Goal: Transaction & Acquisition: Purchase product/service

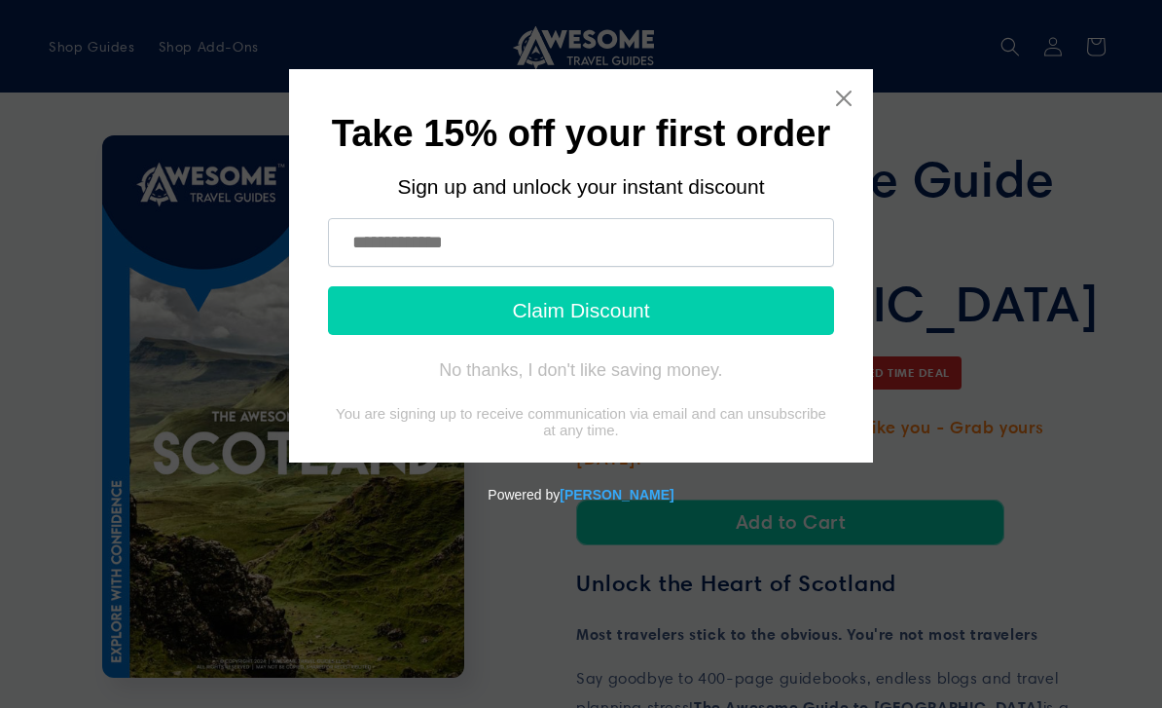
click at [489, 253] on input "text" at bounding box center [581, 242] width 506 height 49
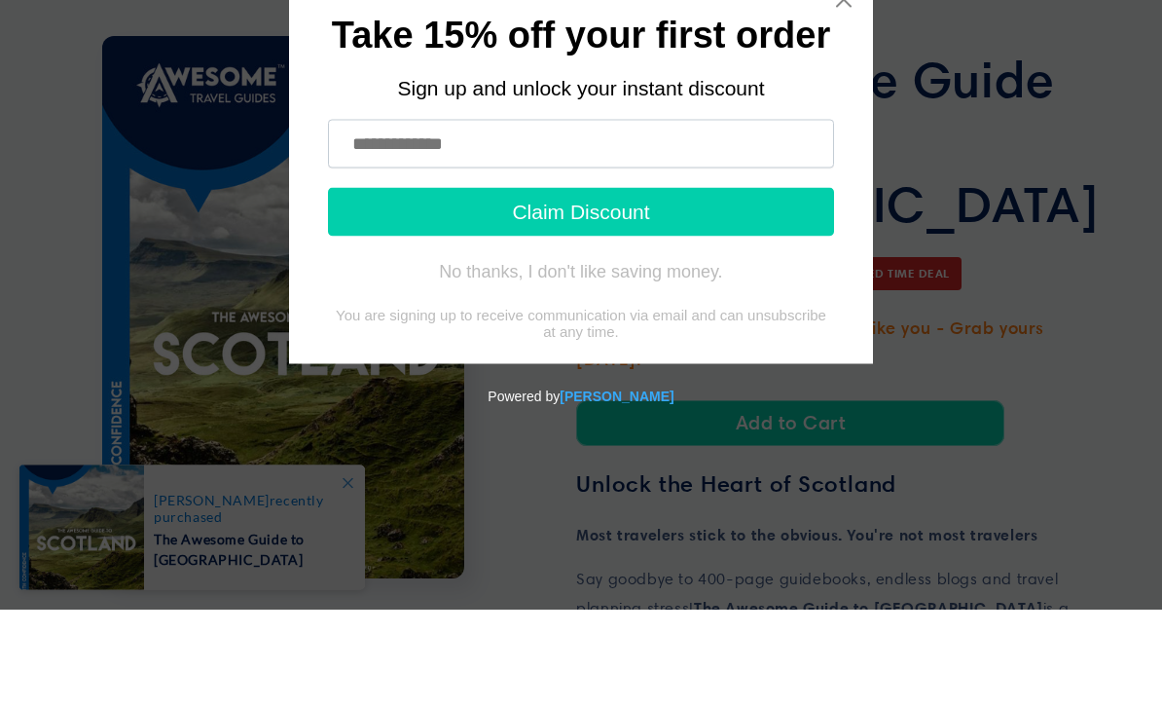
type input "**********"
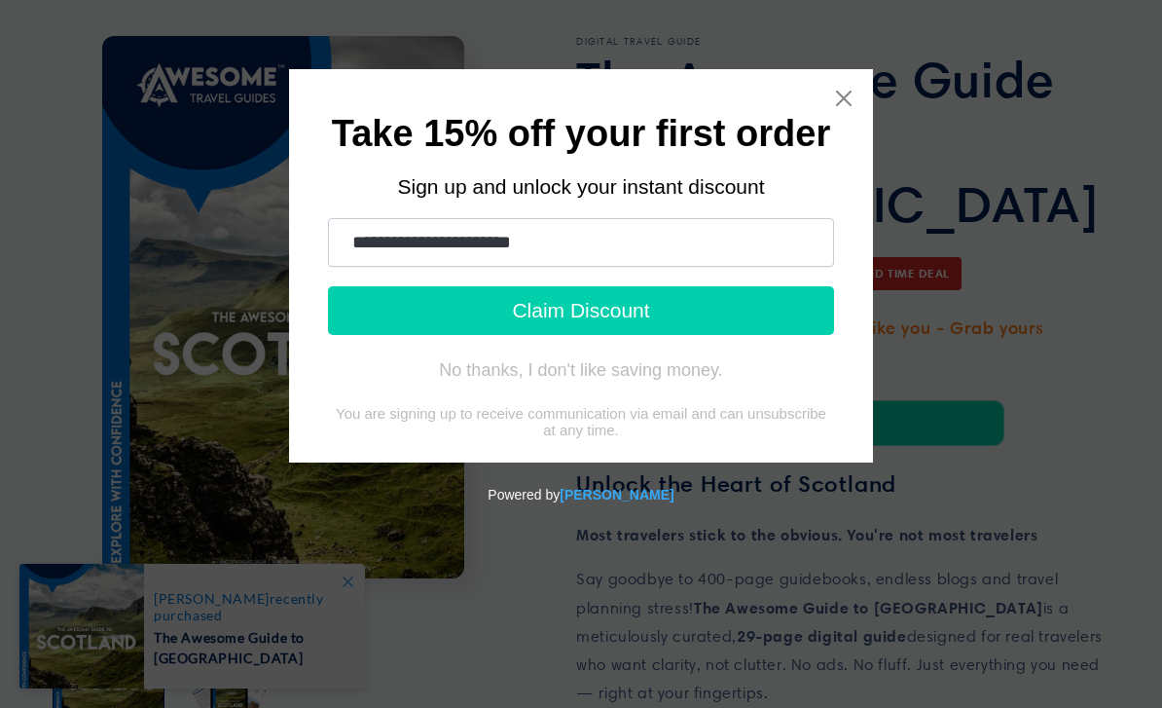
click at [595, 312] on button "Claim Discount" at bounding box center [581, 310] width 506 height 49
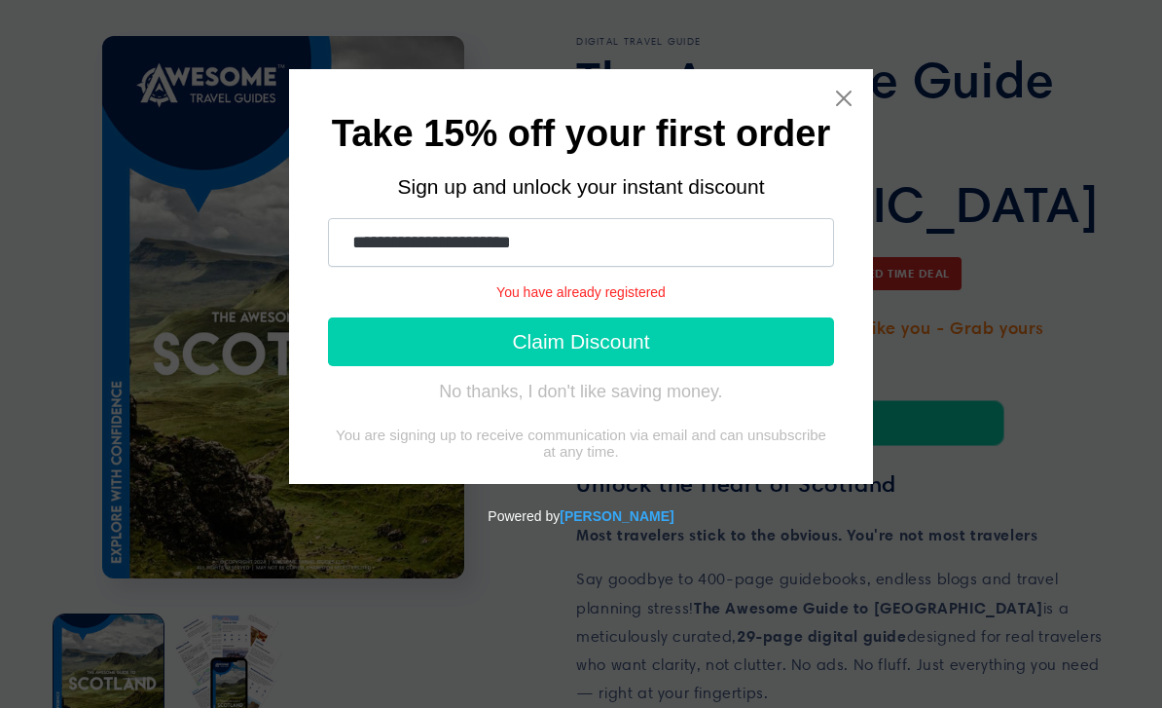
click at [612, 238] on input "**********" at bounding box center [581, 242] width 506 height 49
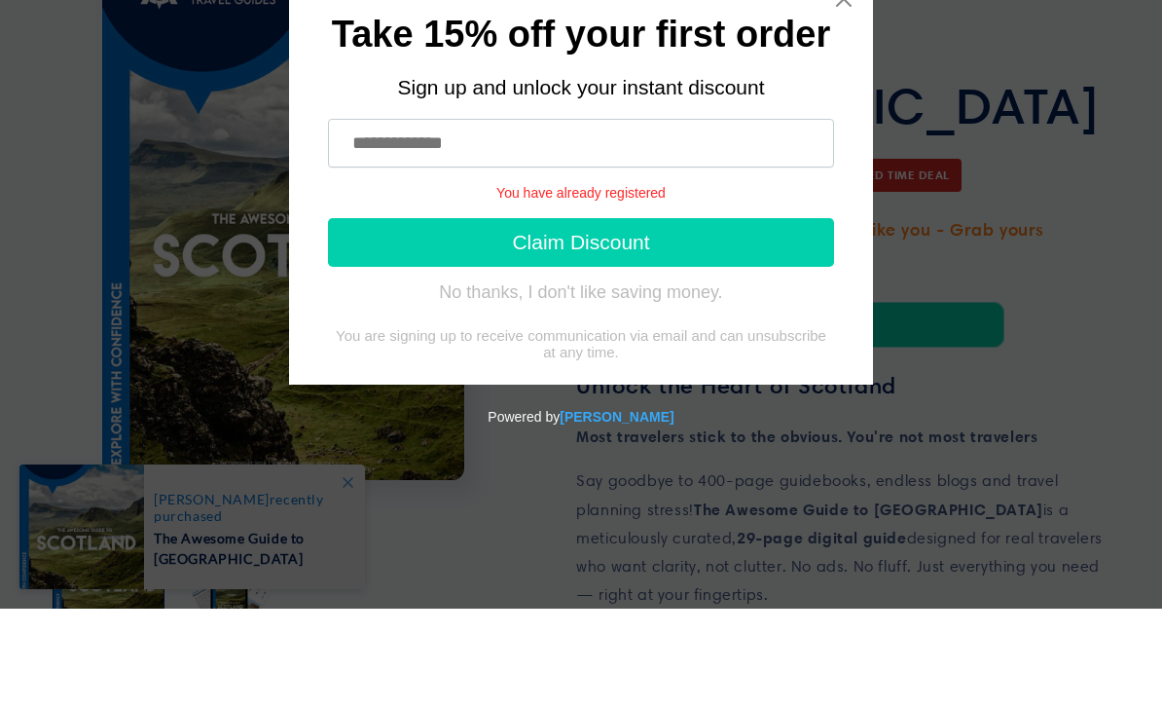
type input "**********"
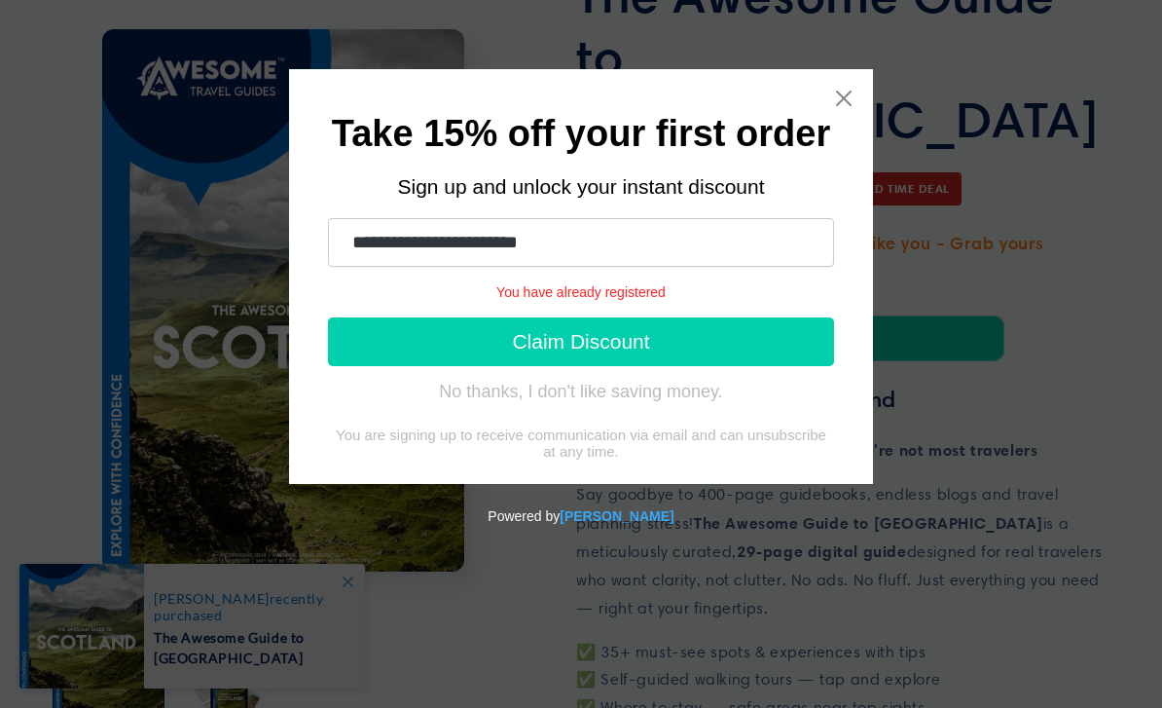
click at [594, 344] on button "Claim Discount" at bounding box center [581, 341] width 506 height 49
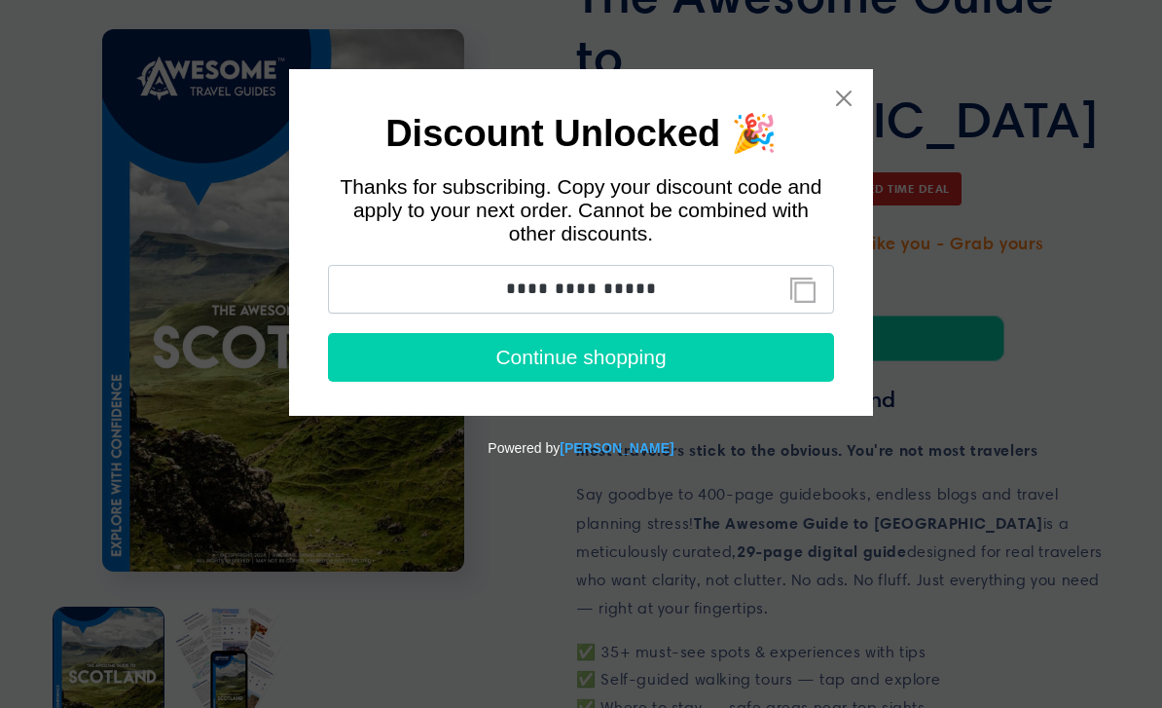
click at [806, 301] on button "Copy discount code to clipboard" at bounding box center [803, 290] width 44 height 39
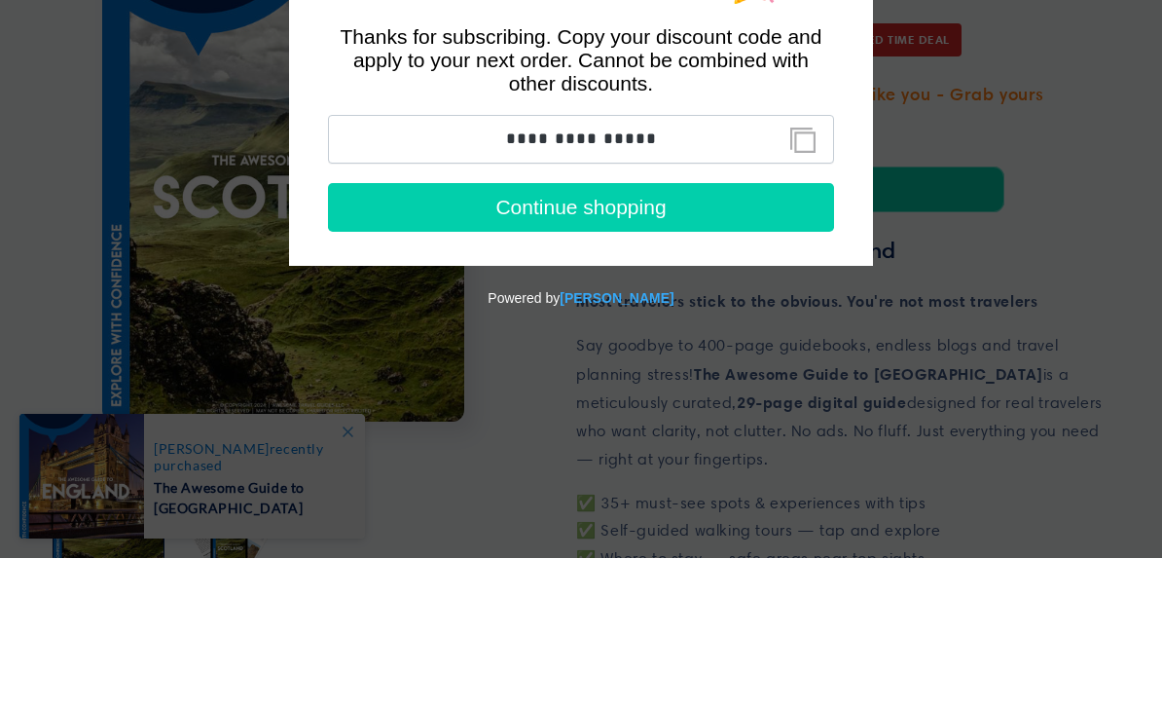
scroll to position [348, 0]
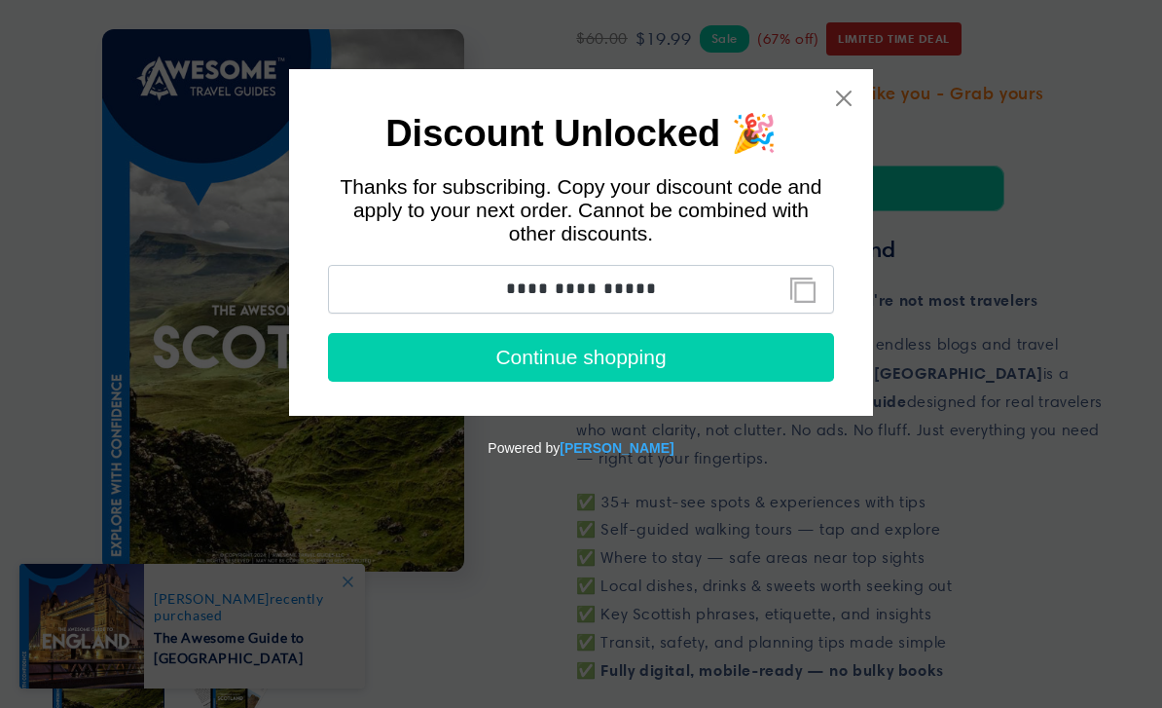
click at [649, 367] on button "Continue shopping" at bounding box center [581, 357] width 506 height 49
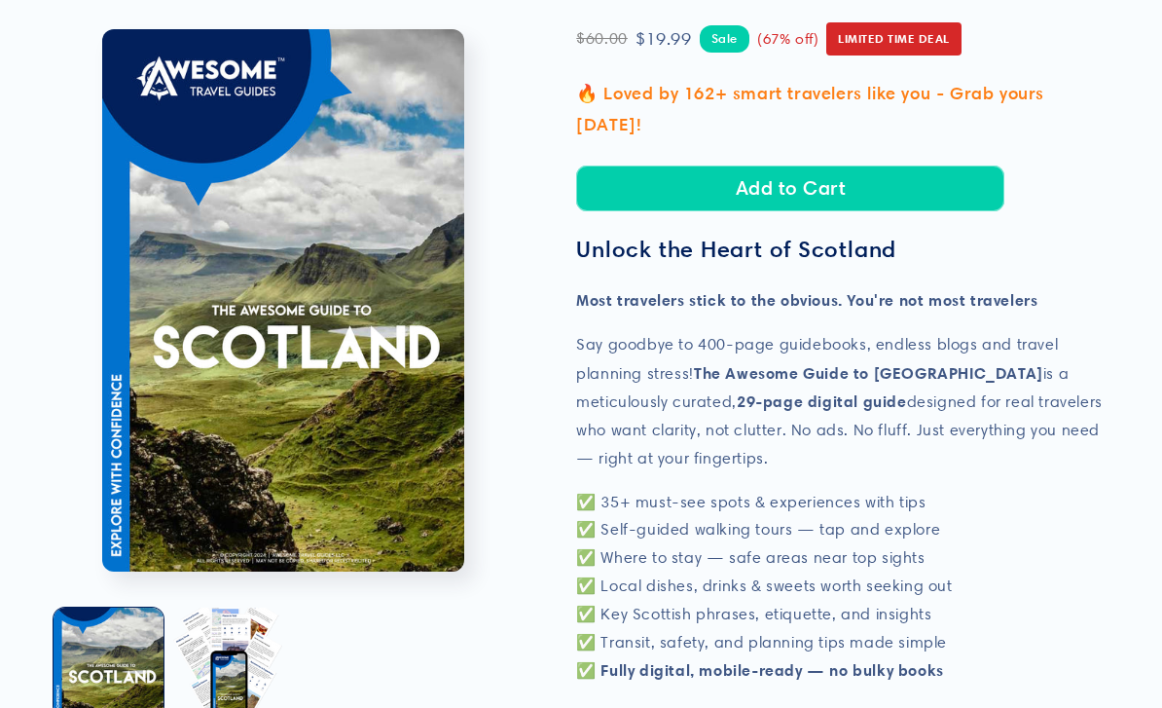
click at [797, 165] on button "Add to Cart" at bounding box center [790, 188] width 428 height 46
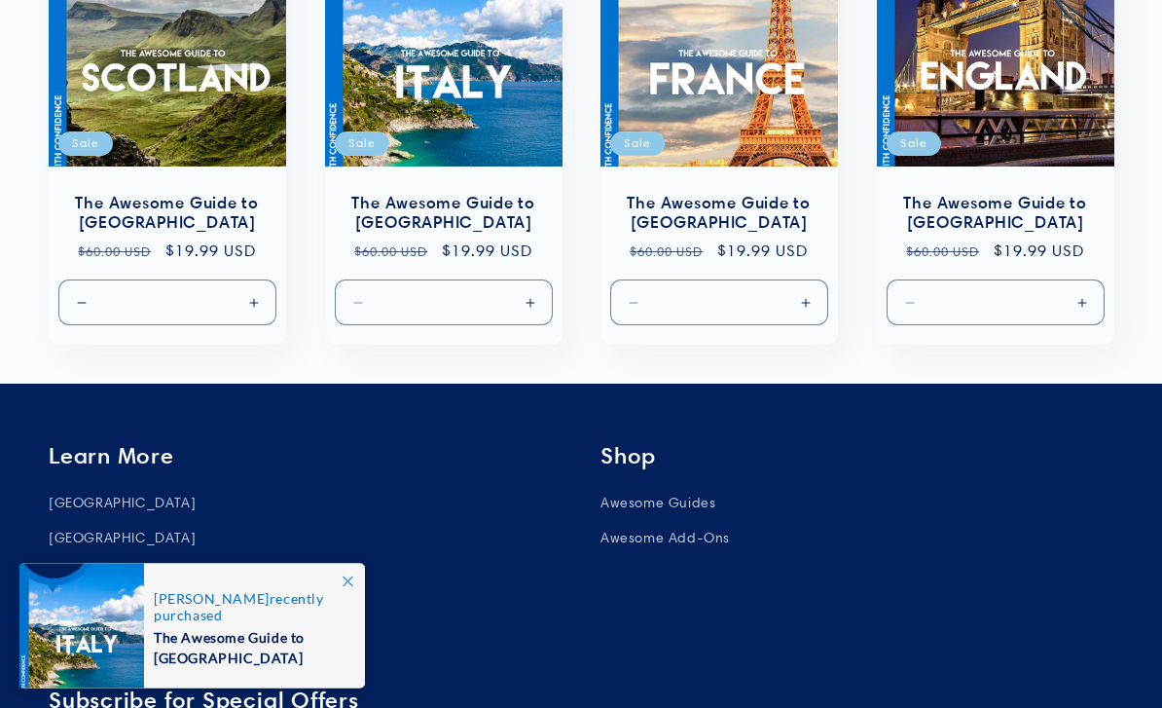
scroll to position [1513, 0]
click at [70, 521] on link "[GEOGRAPHIC_DATA]" at bounding box center [122, 538] width 147 height 34
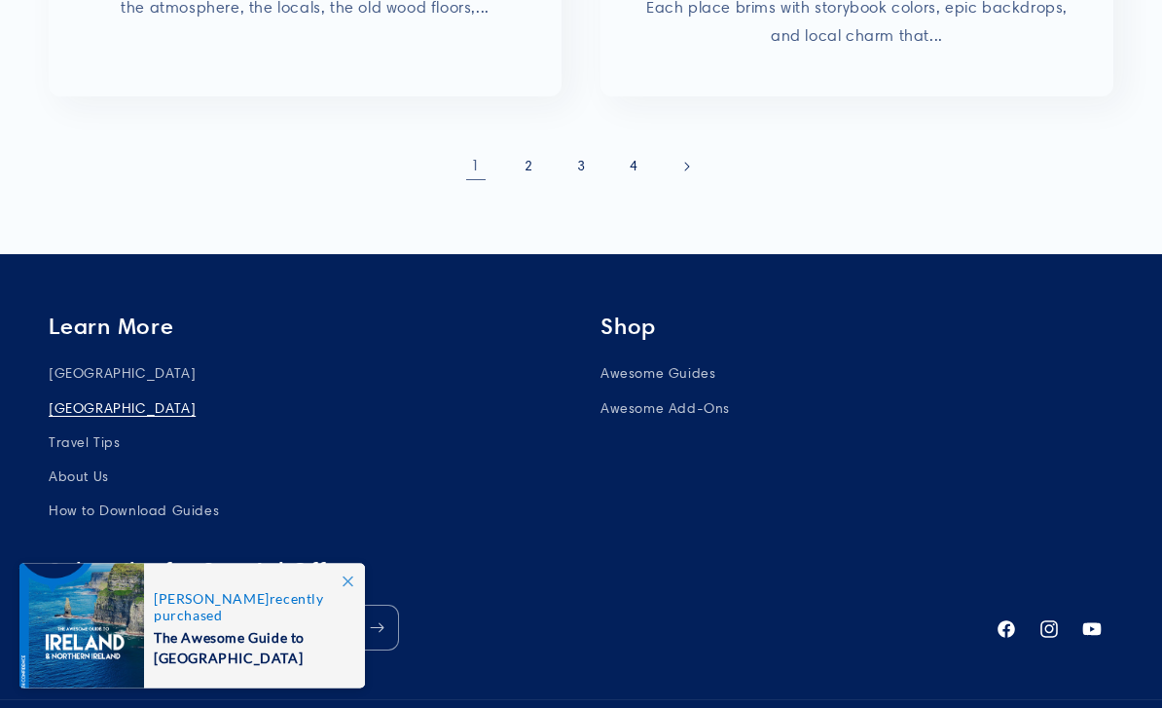
scroll to position [1113, 0]
click at [651, 361] on link "Awesome Guides" at bounding box center [658, 375] width 115 height 29
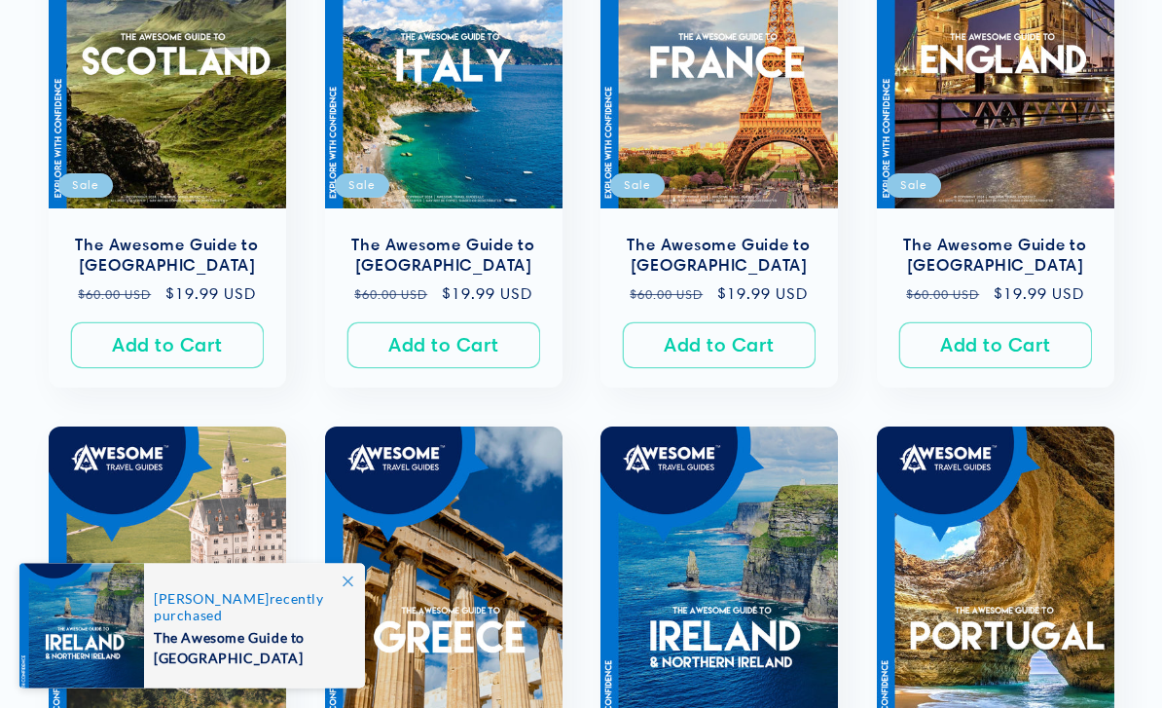
scroll to position [560, 0]
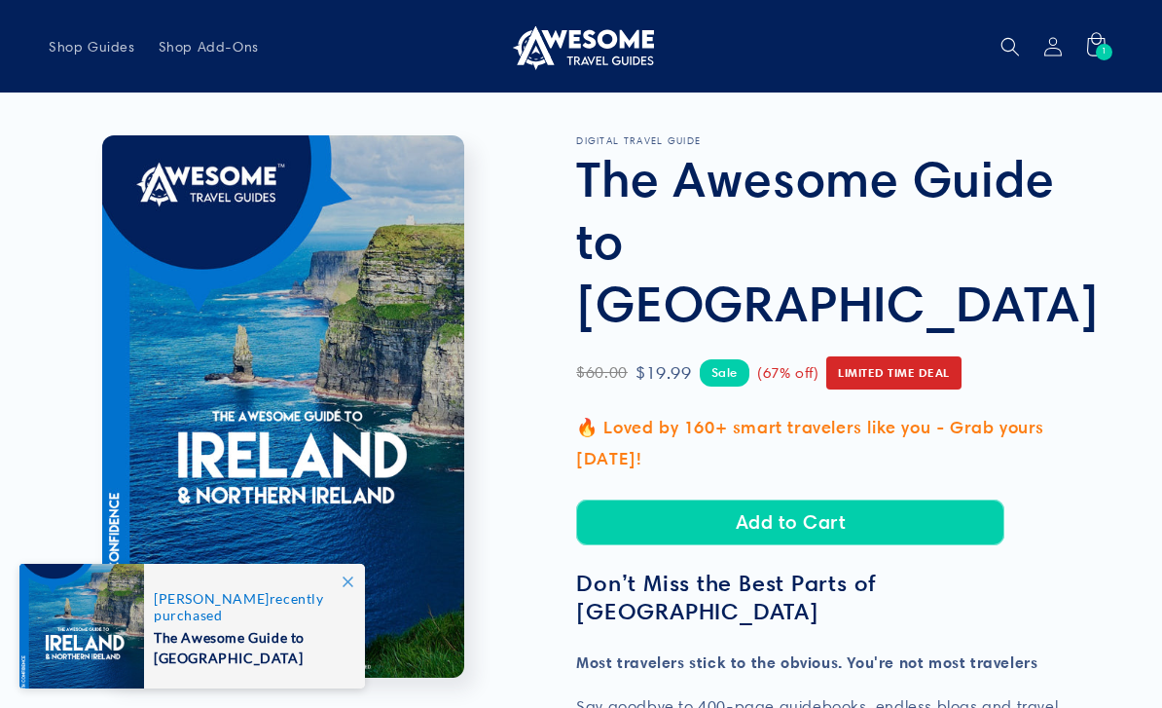
click at [799, 499] on button "Add to Cart" at bounding box center [790, 522] width 428 height 46
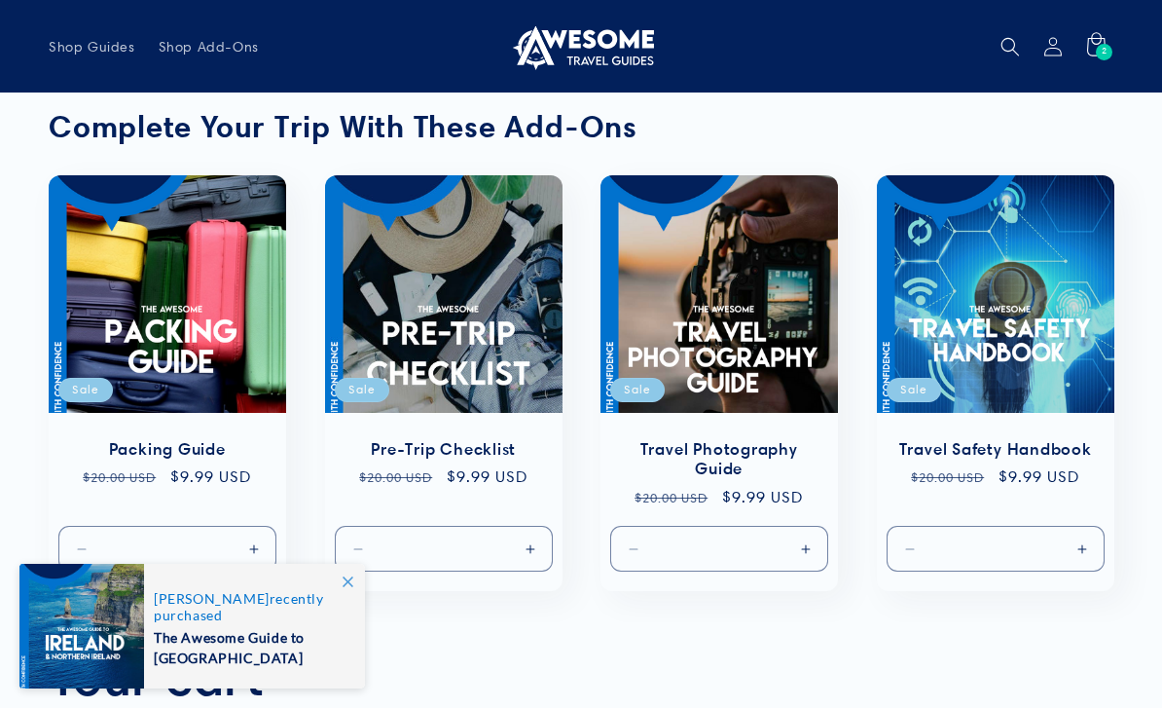
click at [1105, 55] on span "2" at bounding box center [1105, 52] width 6 height 17
click at [1104, 47] on span "2" at bounding box center [1105, 52] width 6 height 17
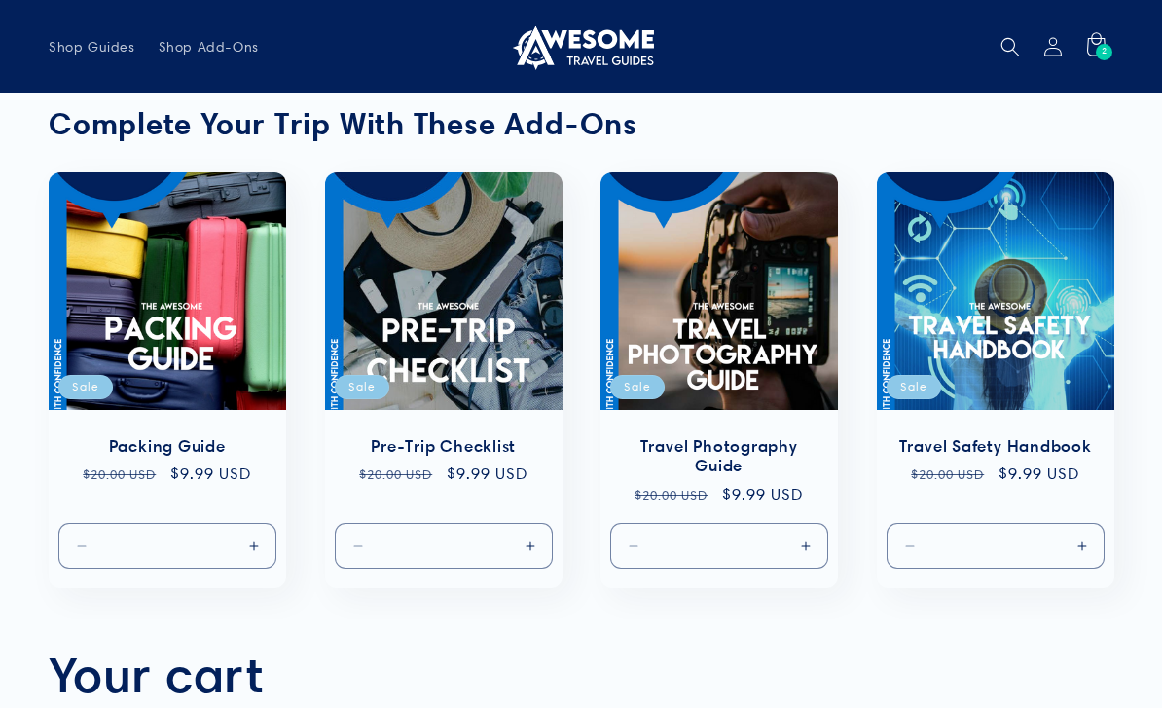
scroll to position [41, 0]
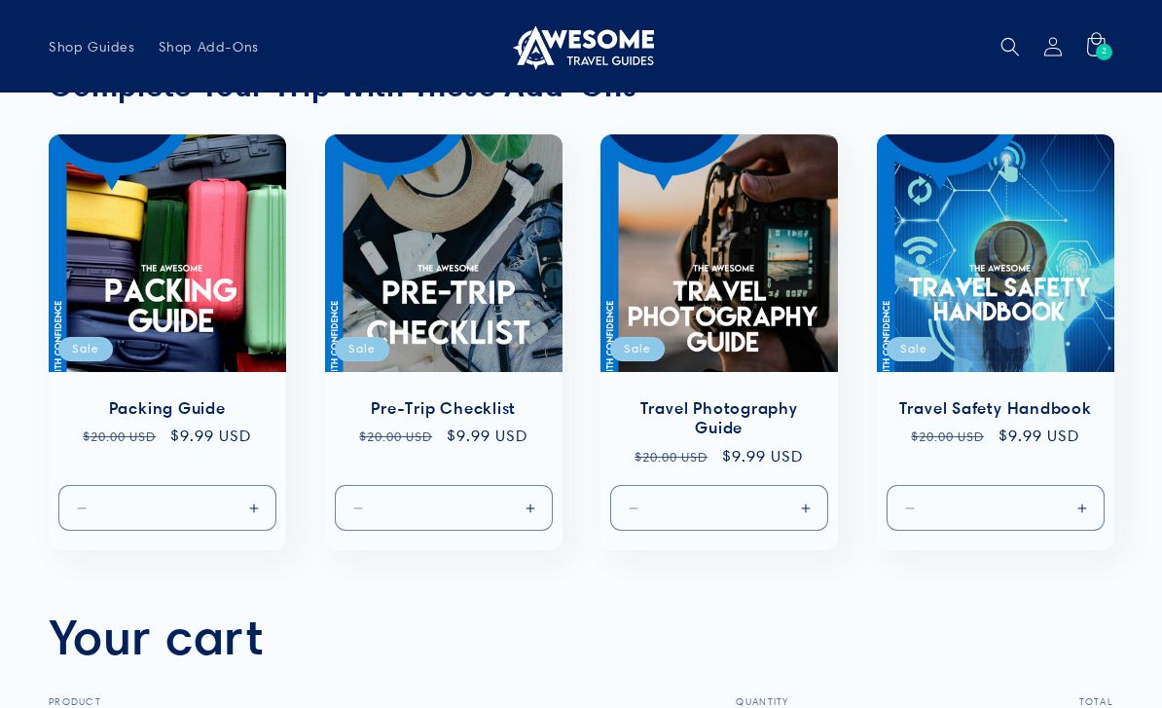
click at [177, 397] on link "Packing Guide" at bounding box center [167, 407] width 199 height 20
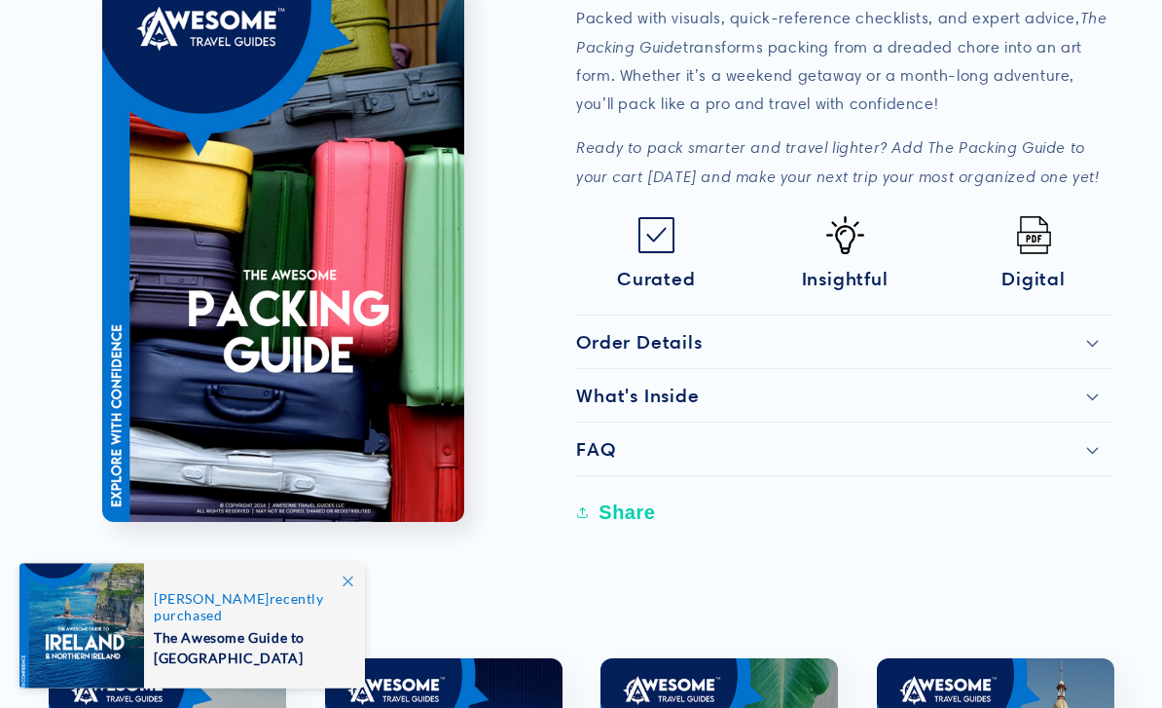
scroll to position [897, 0]
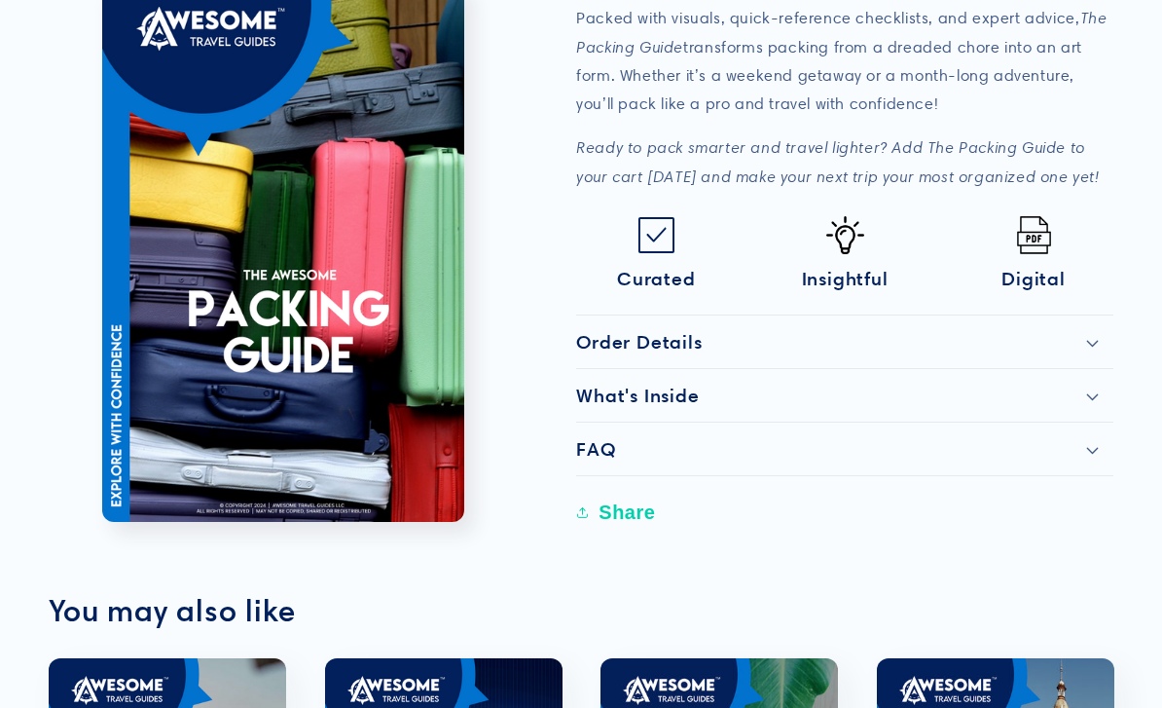
click at [1094, 330] on div "Order Details" at bounding box center [844, 341] width 537 height 23
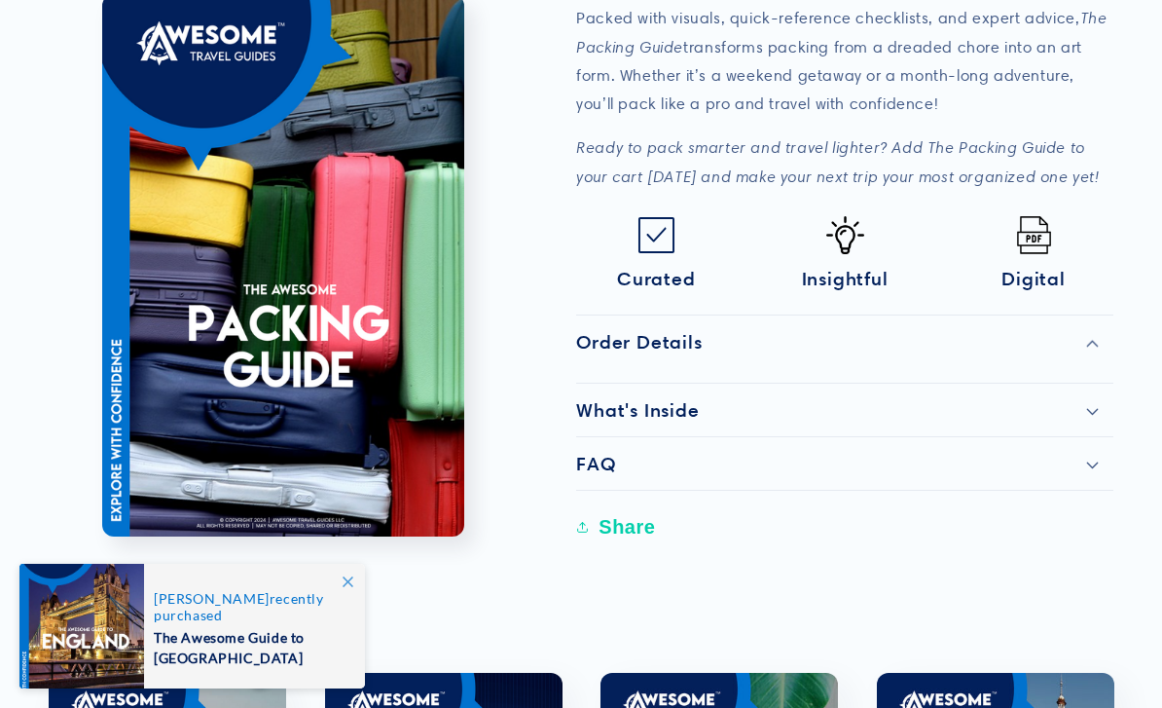
click at [1093, 408] on icon at bounding box center [1092, 412] width 13 height 8
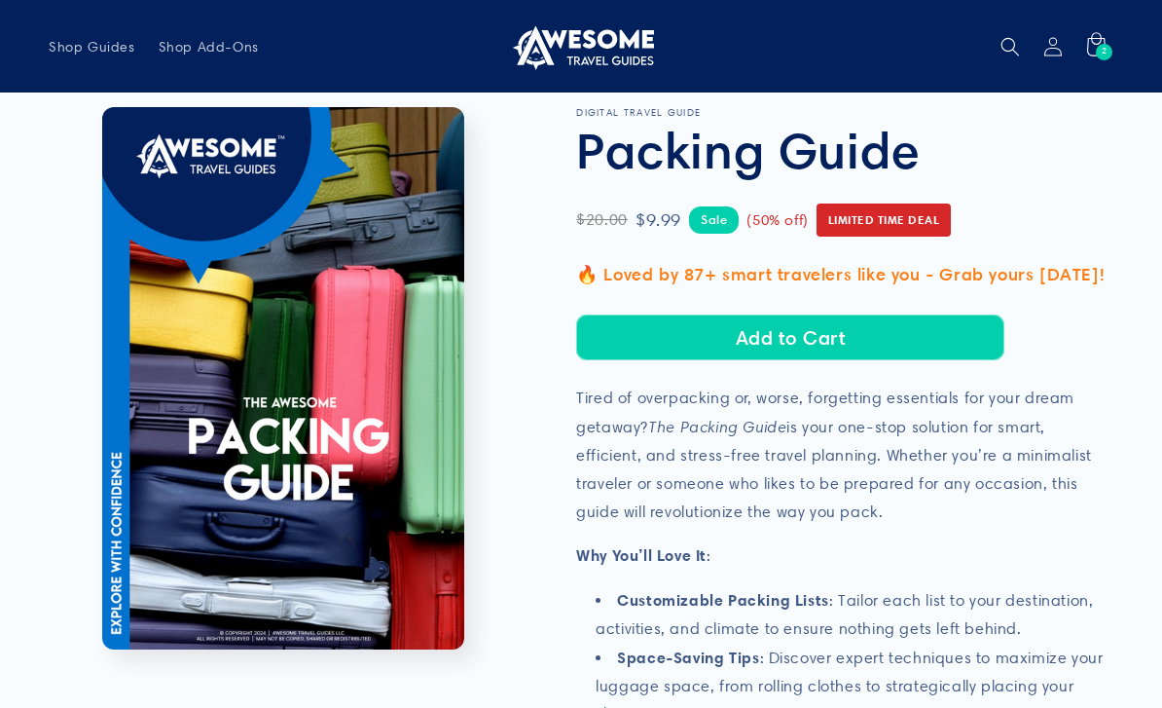
scroll to position [27, 0]
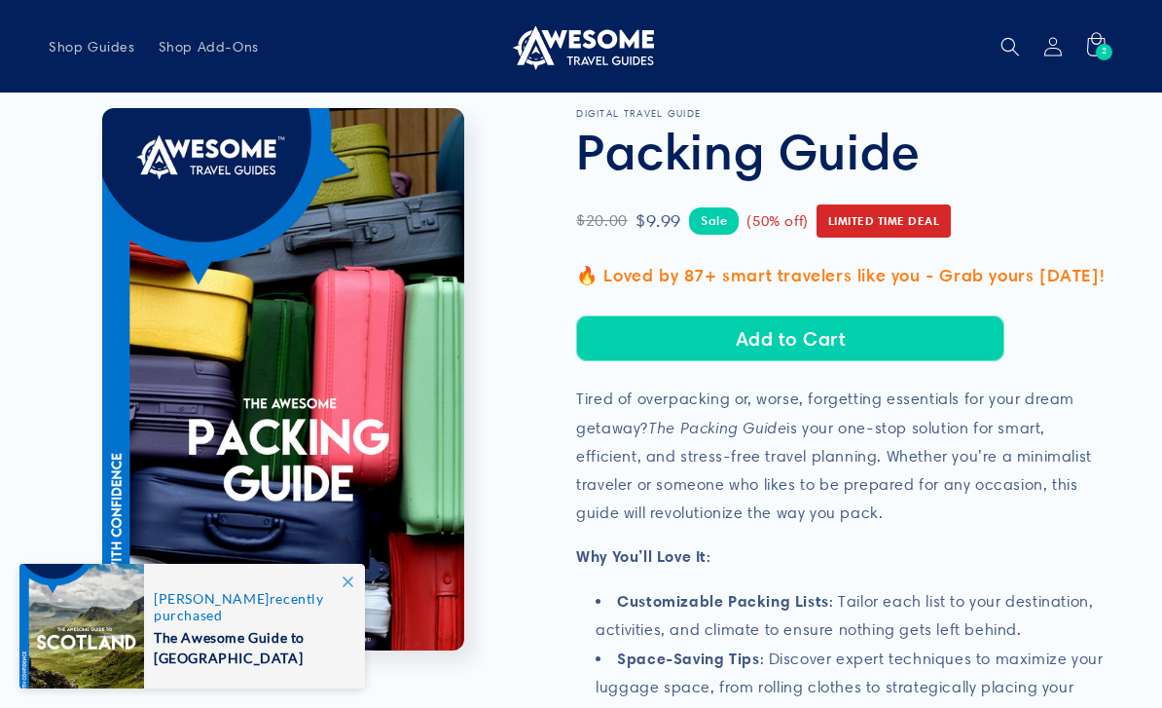
click at [835, 335] on button "Add to Cart" at bounding box center [790, 338] width 428 height 46
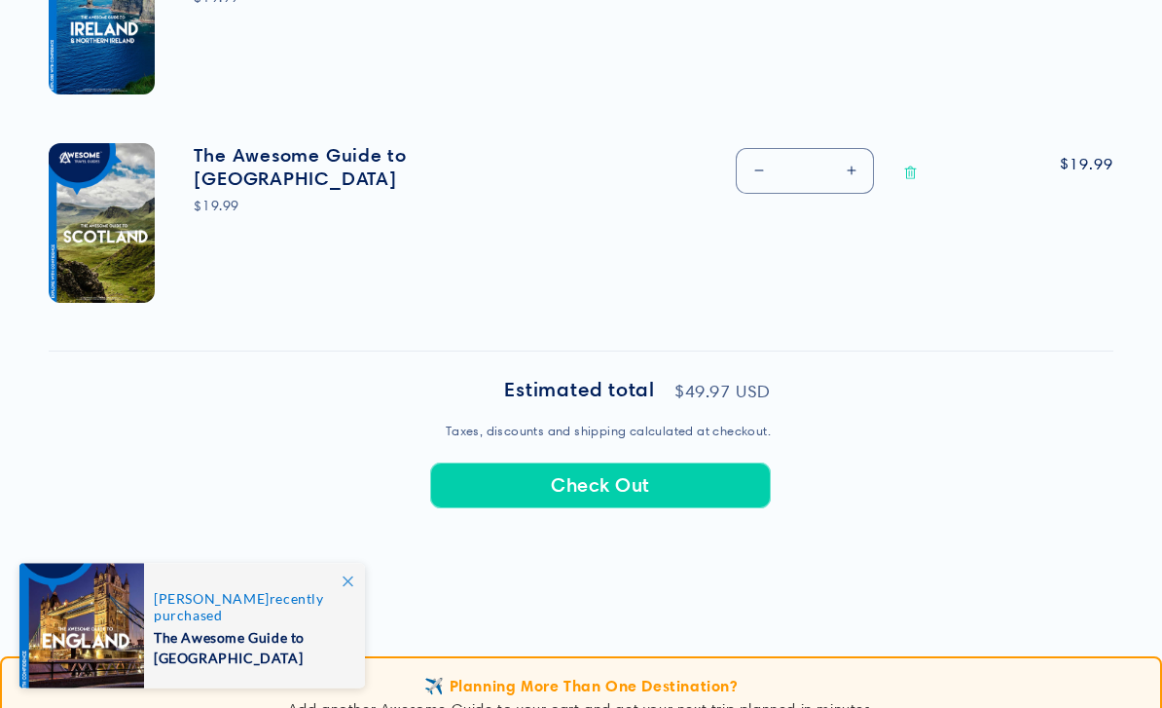
scroll to position [1080, 0]
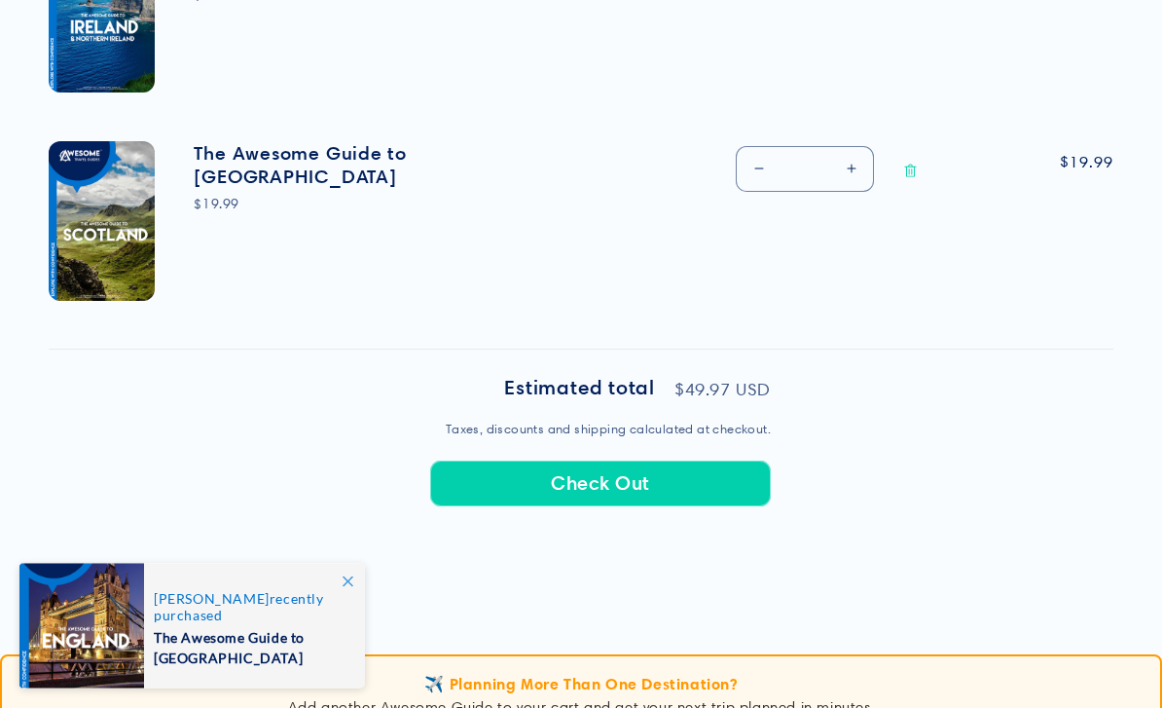
click at [617, 468] on button "Check Out" at bounding box center [600, 484] width 341 height 46
